Goal: Transaction & Acquisition: Download file/media

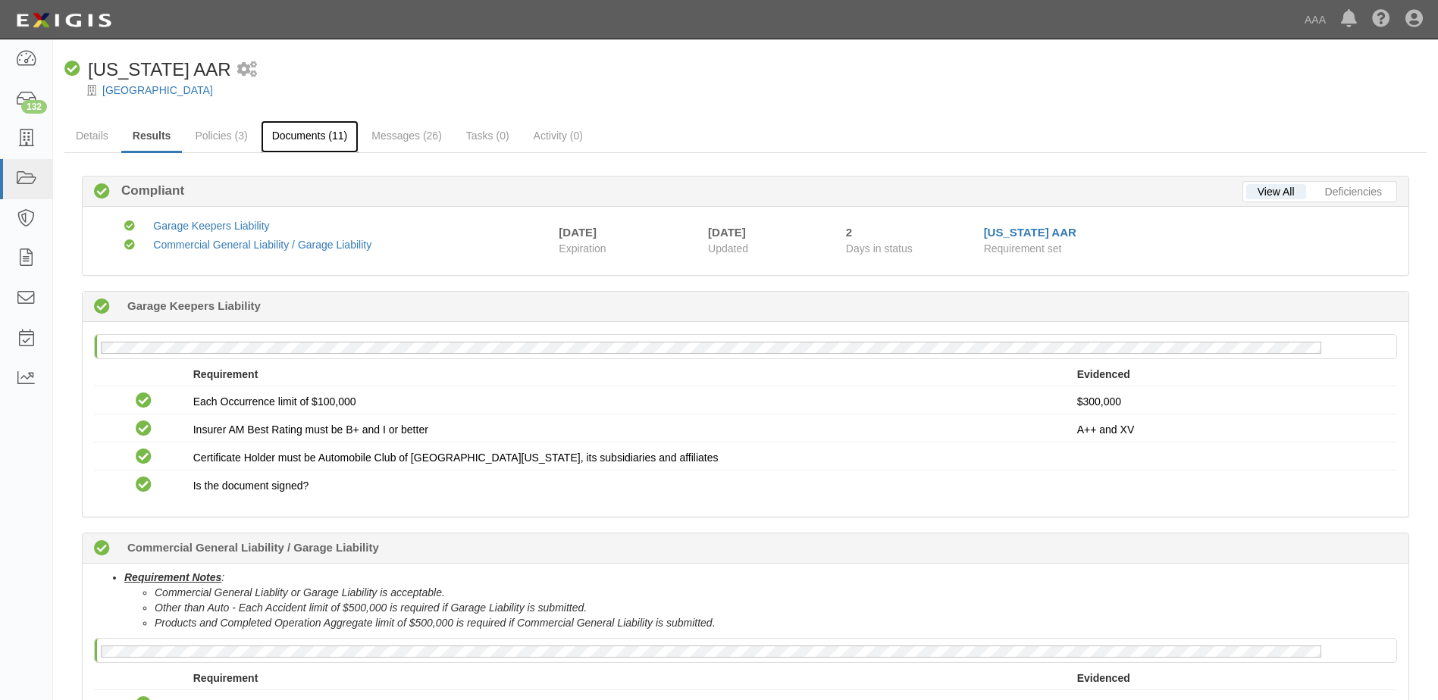
click at [332, 136] on link "Documents (11)" at bounding box center [310, 136] width 99 height 33
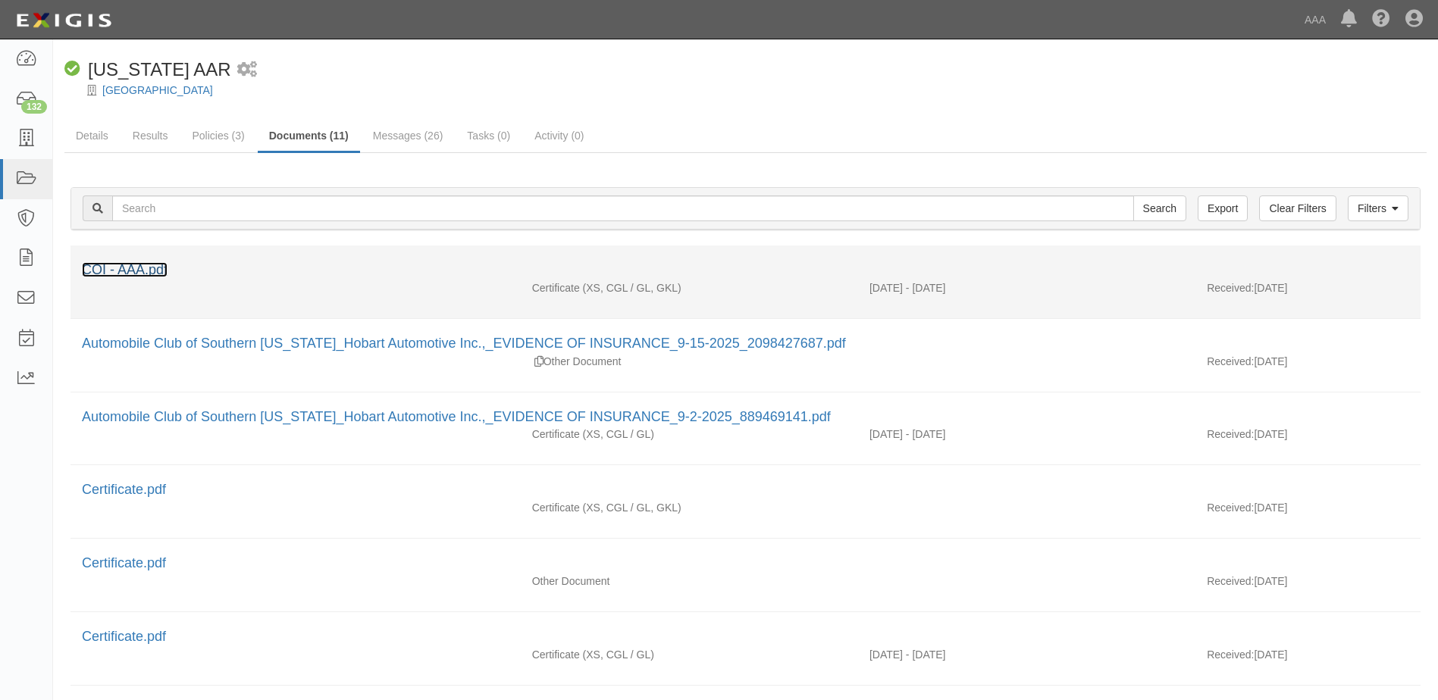
click at [136, 267] on link "COI - AAA.pdf" at bounding box center [125, 269] width 86 height 15
